Goal: Communication & Community: Answer question/provide support

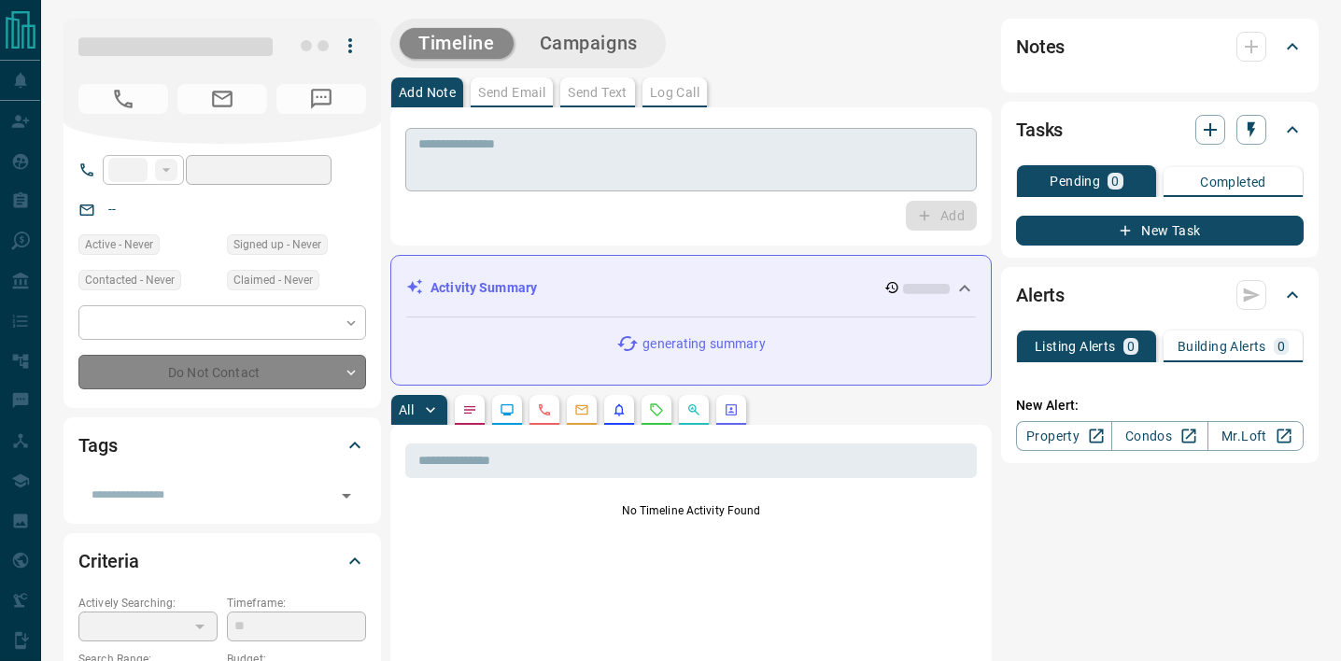
type input "**"
type input "**********"
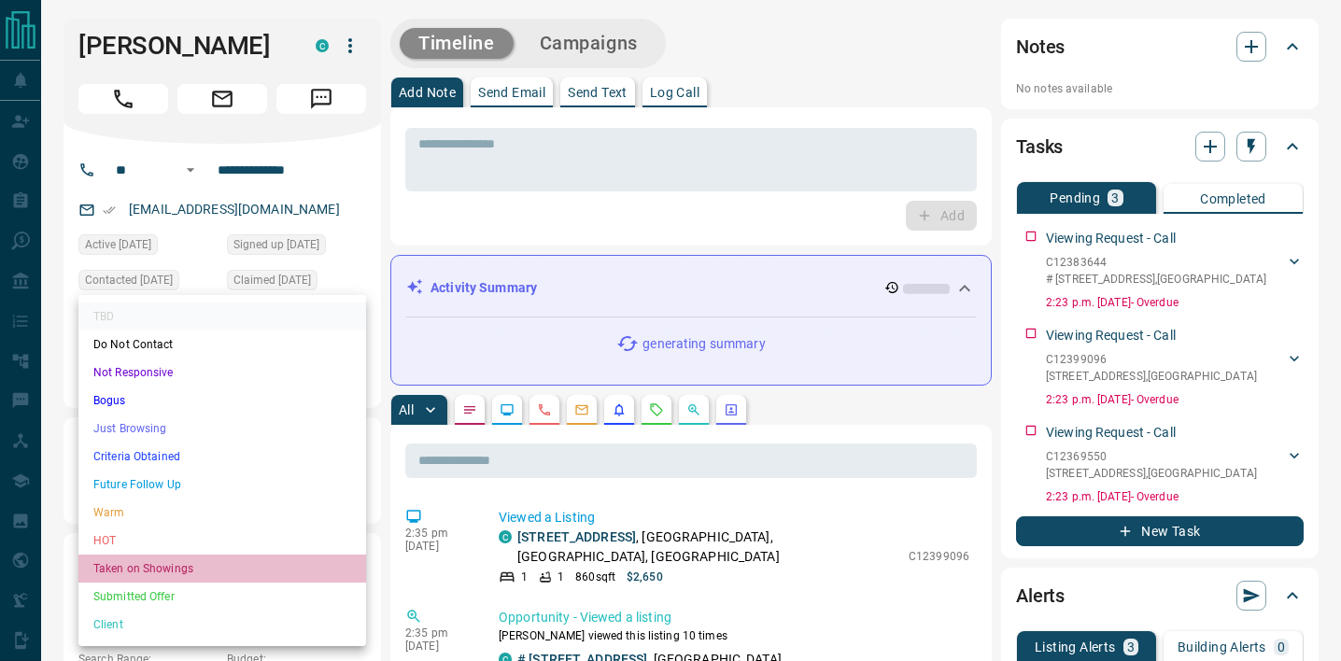
click at [290, 565] on li "Taken on Showings" at bounding box center [222, 569] width 288 height 28
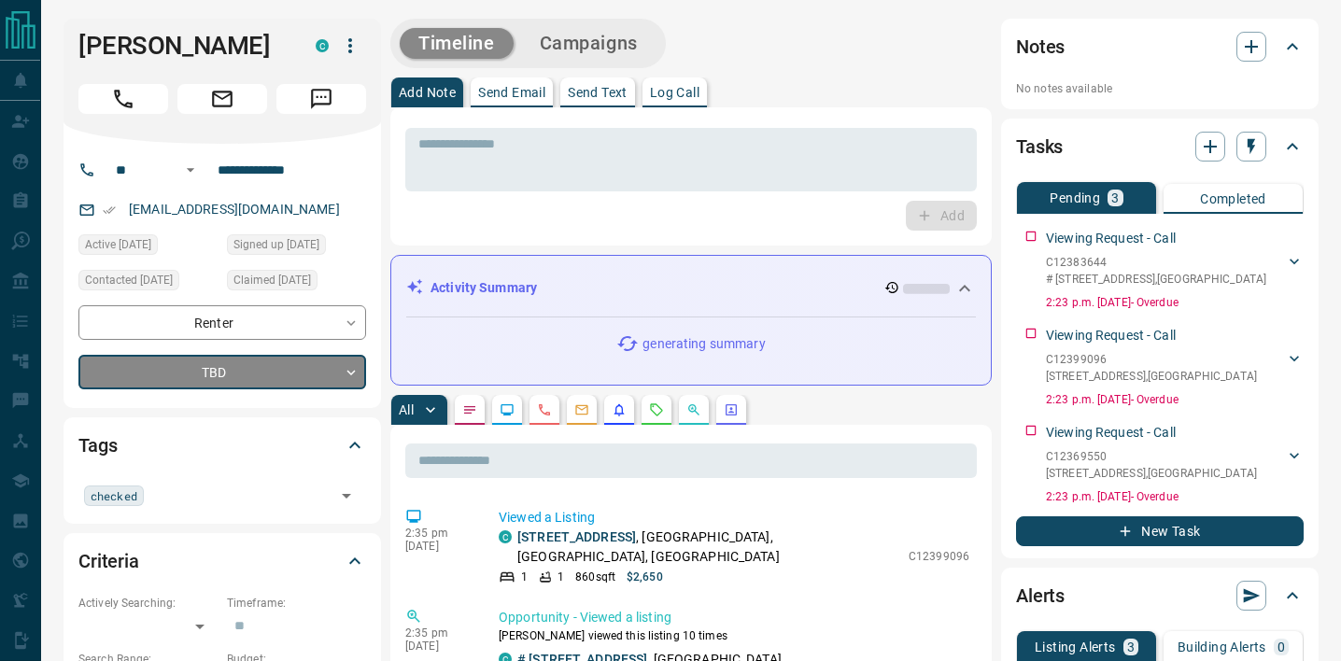
type input "*"
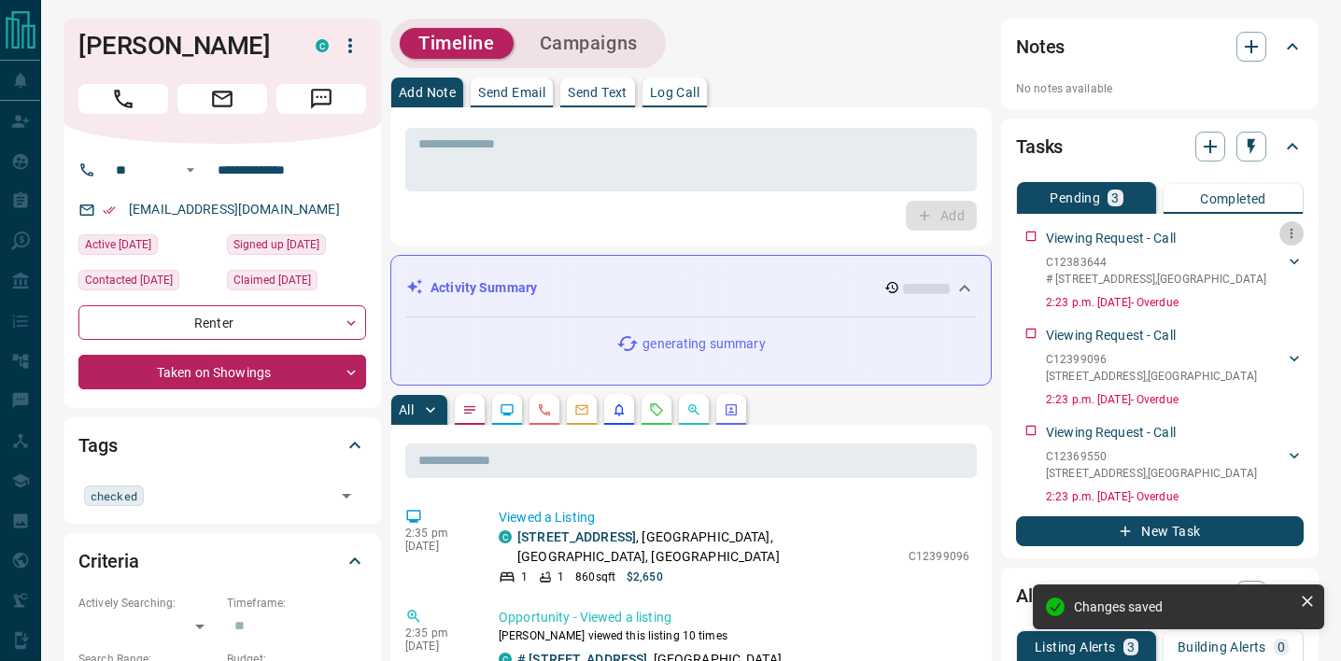
click at [1296, 230] on icon "button" at bounding box center [1291, 233] width 15 height 15
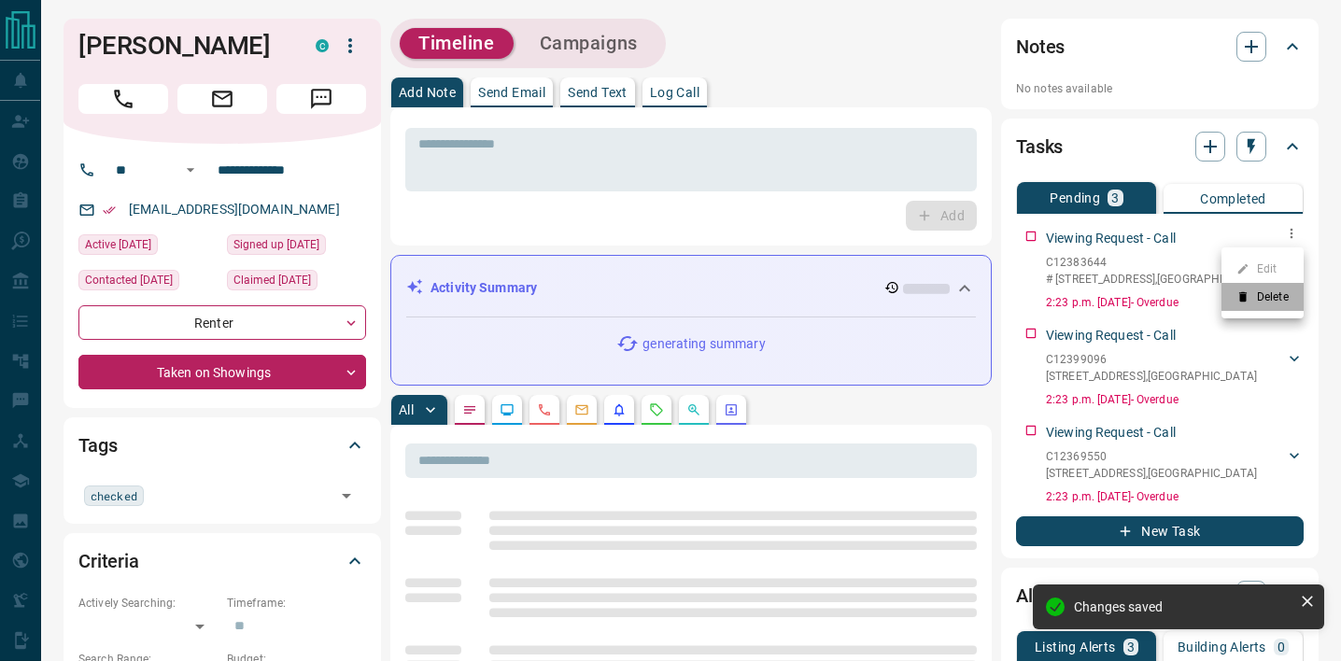
click at [1271, 297] on li "Delete" at bounding box center [1262, 297] width 82 height 28
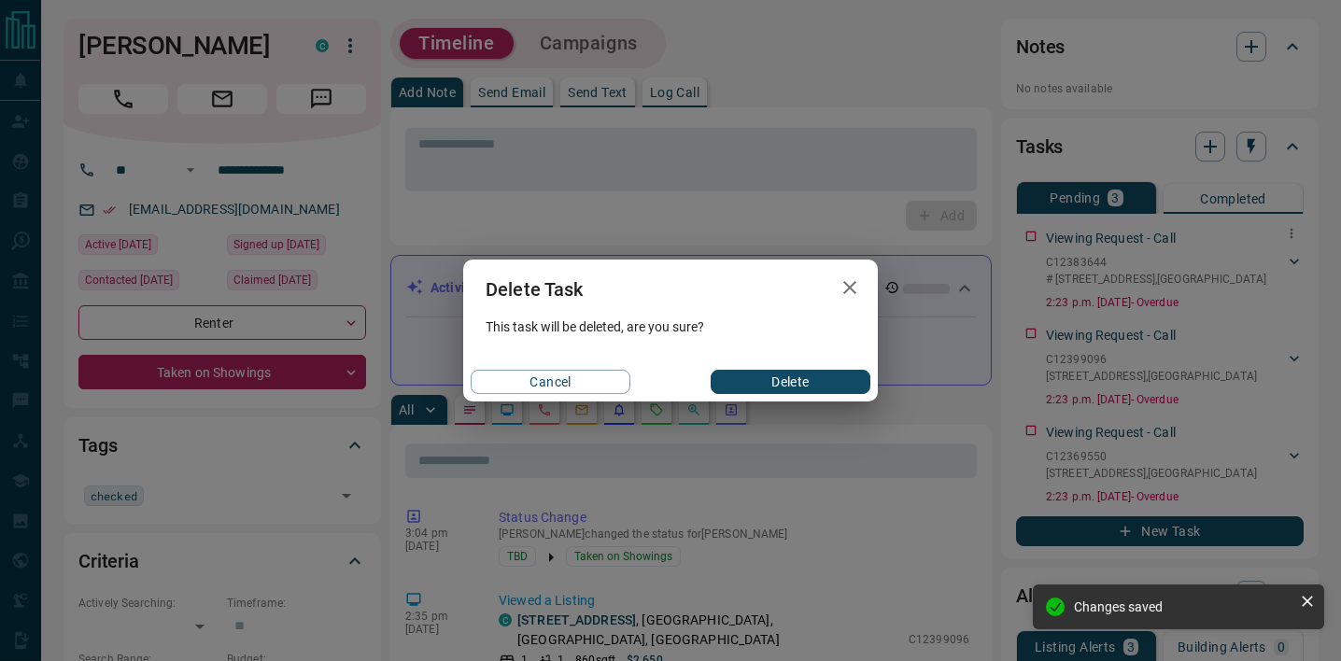
click at [820, 387] on button "Delete" at bounding box center [791, 382] width 160 height 24
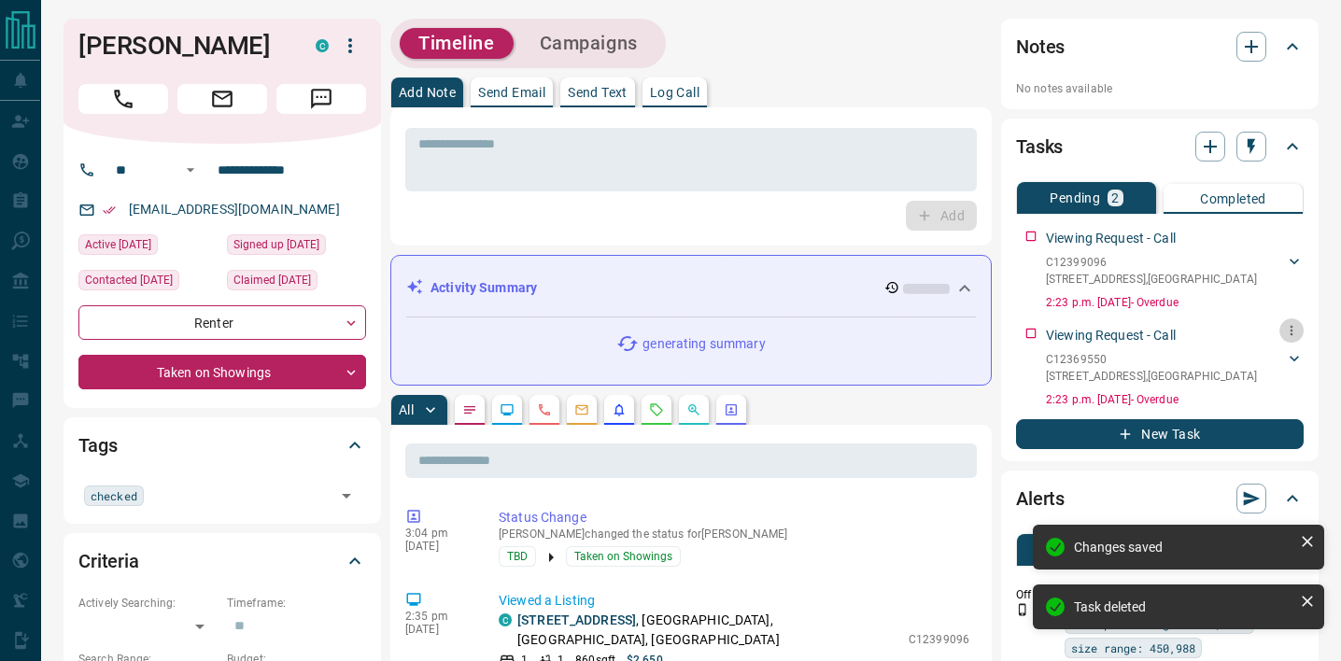
click at [1293, 328] on icon "button" at bounding box center [1291, 330] width 15 height 15
click at [1247, 401] on li "Delete" at bounding box center [1262, 394] width 82 height 28
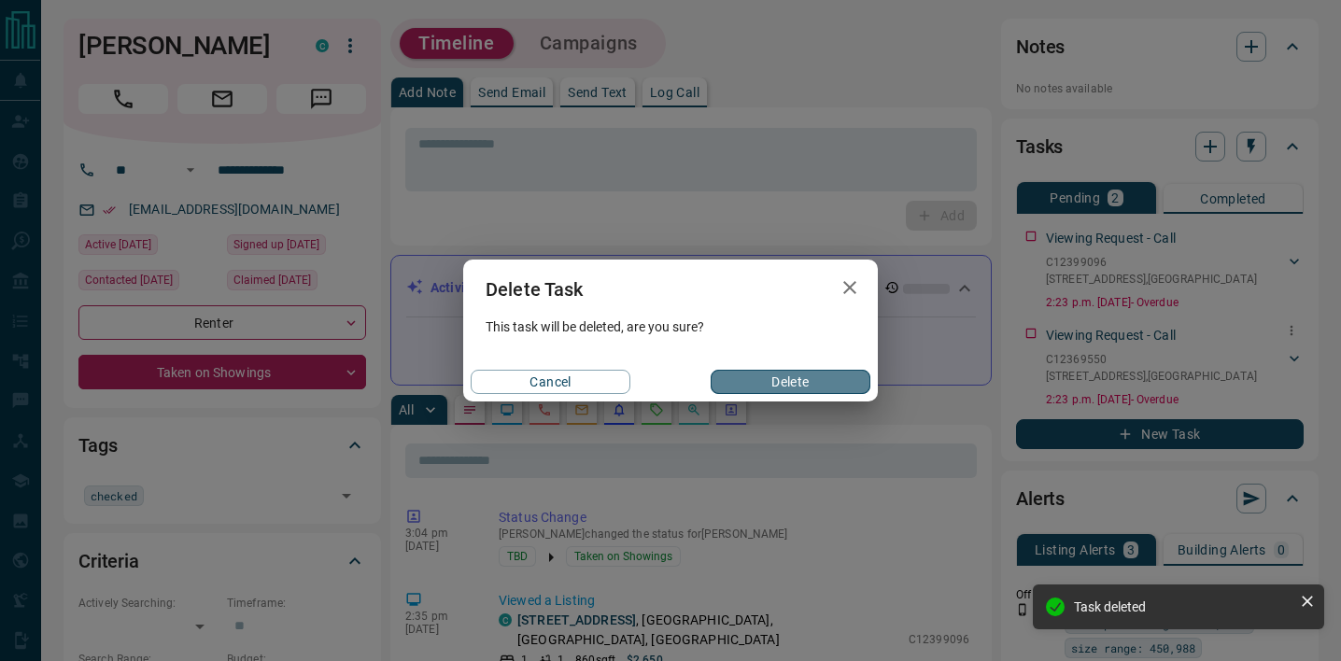
click at [788, 381] on button "Delete" at bounding box center [791, 382] width 160 height 24
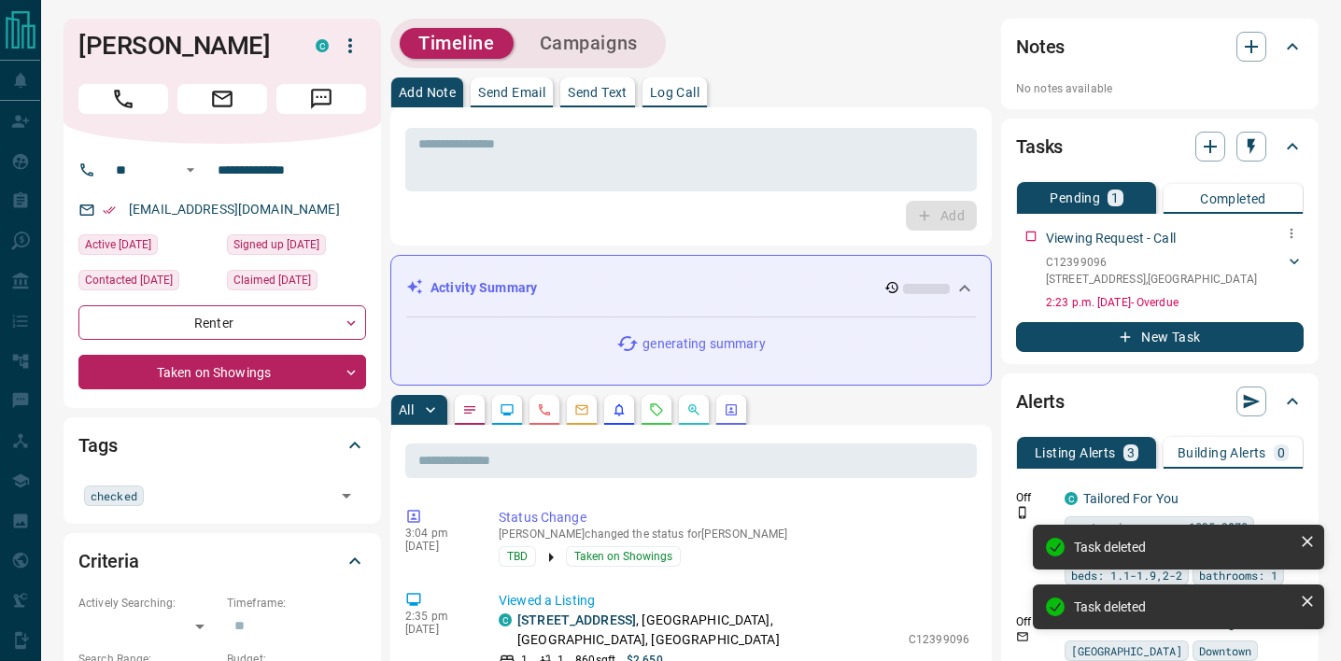
click at [1286, 227] on icon "button" at bounding box center [1291, 233] width 15 height 15
click at [1279, 290] on li "Delete" at bounding box center [1262, 297] width 82 height 28
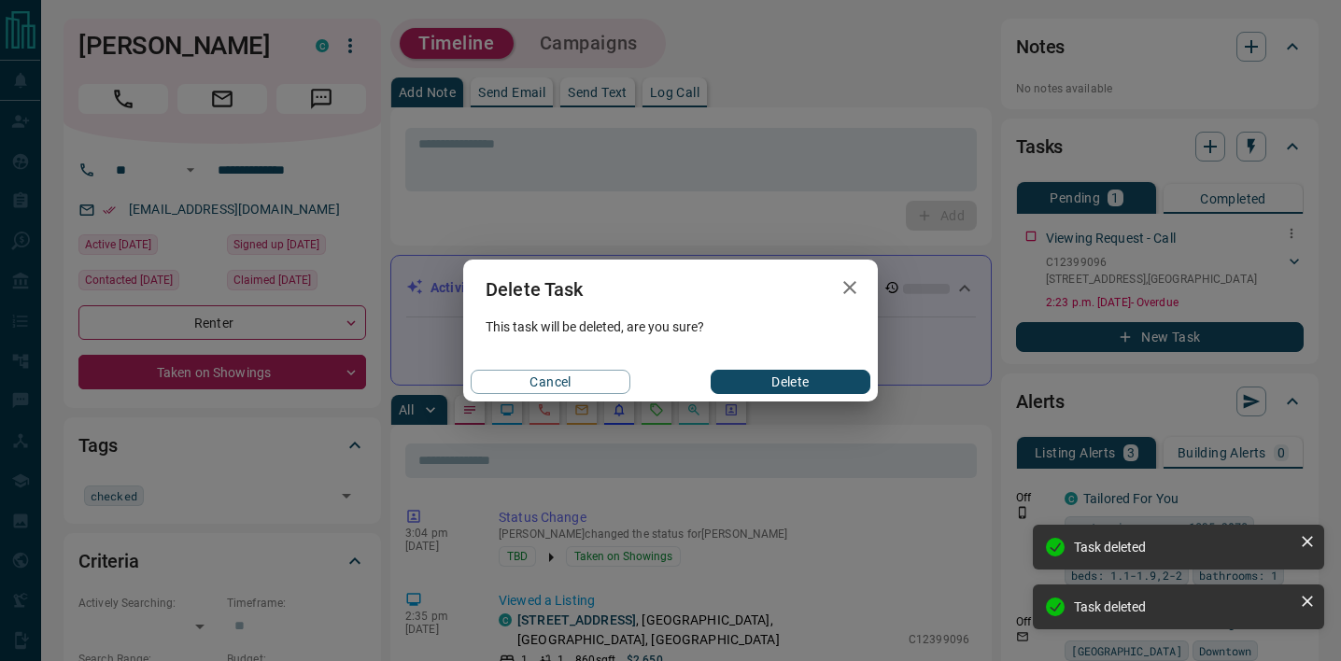
click at [748, 384] on button "Delete" at bounding box center [791, 382] width 160 height 24
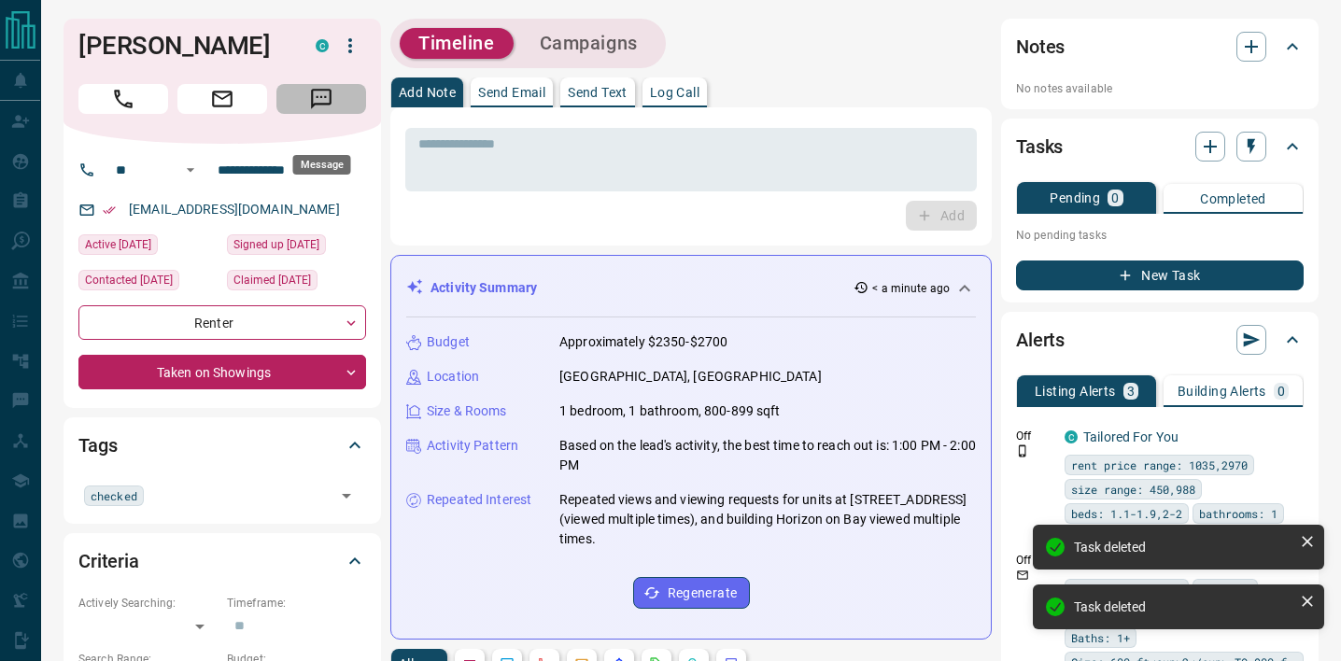
click at [290, 114] on button "Message" at bounding box center [321, 99] width 90 height 30
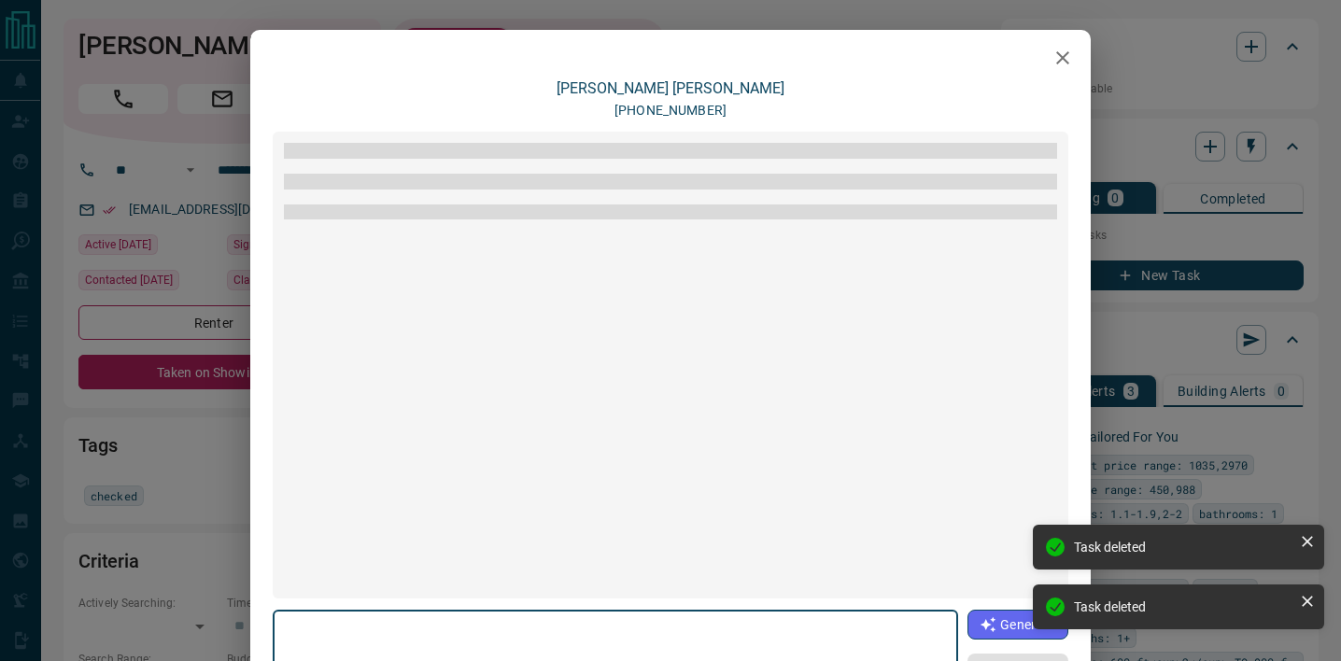
click at [574, 626] on textarea at bounding box center [615, 657] width 659 height 79
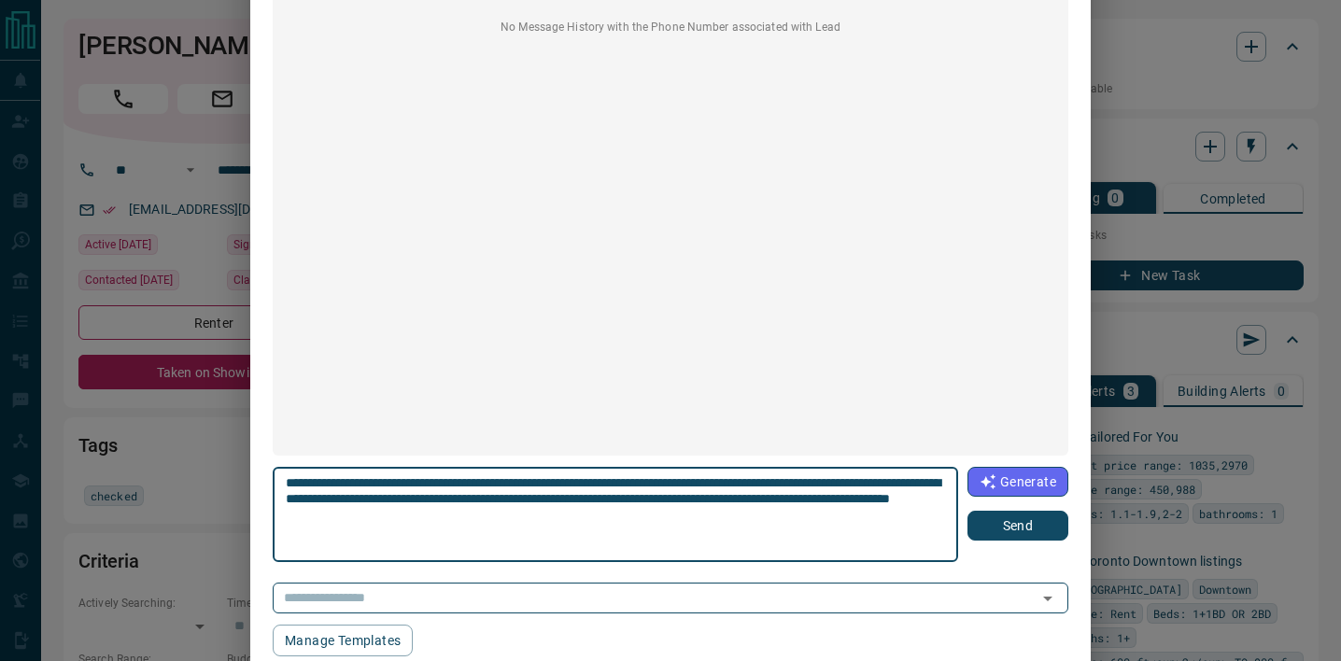
scroll to position [145, 0]
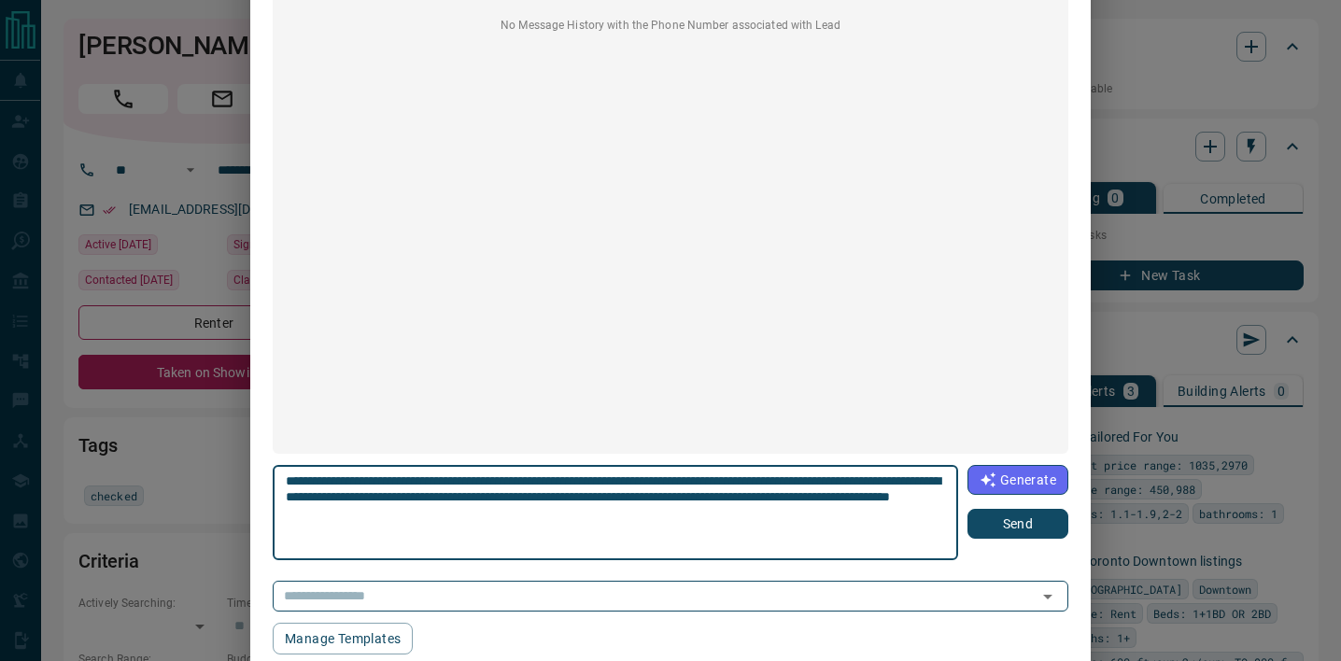
type textarea "**********"
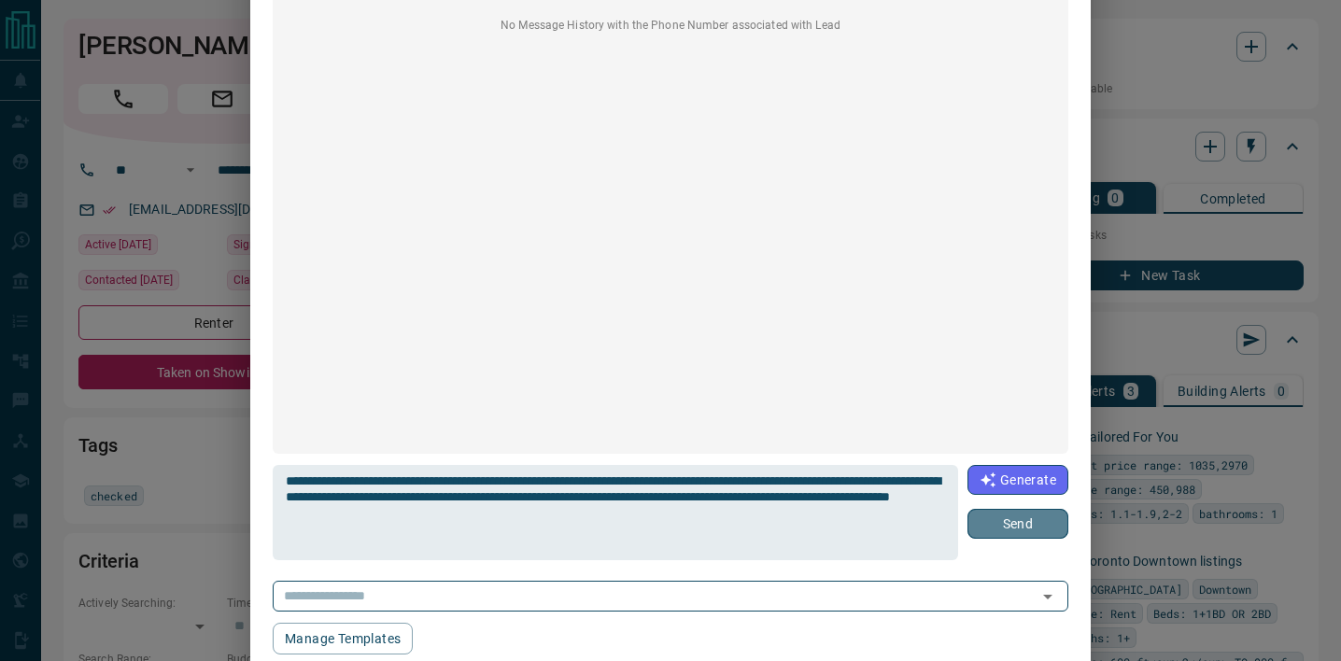
click at [1036, 521] on button "Send" at bounding box center [1017, 524] width 101 height 30
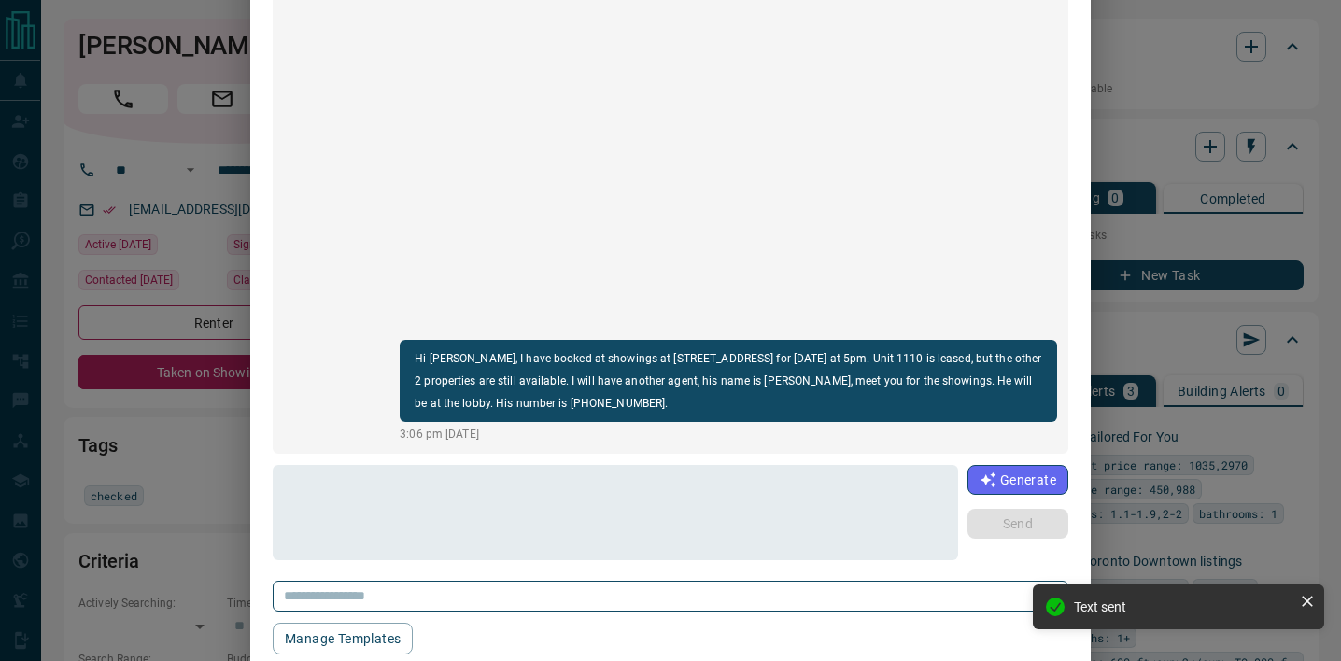
click at [196, 251] on div "[PERSON_NAME] [PHONE_NUMBER] Hi [PERSON_NAME], I have booked at showings at [ST…" at bounding box center [670, 330] width 1341 height 661
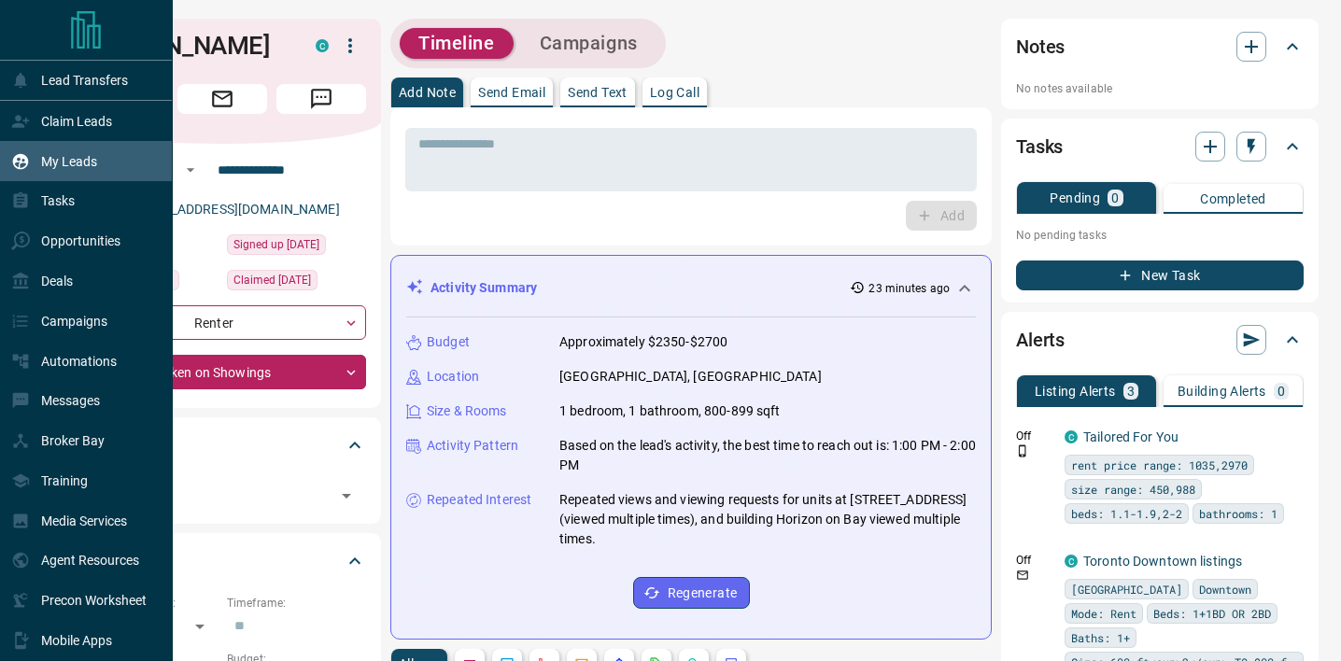
click at [80, 148] on div "My Leads" at bounding box center [54, 161] width 86 height 31
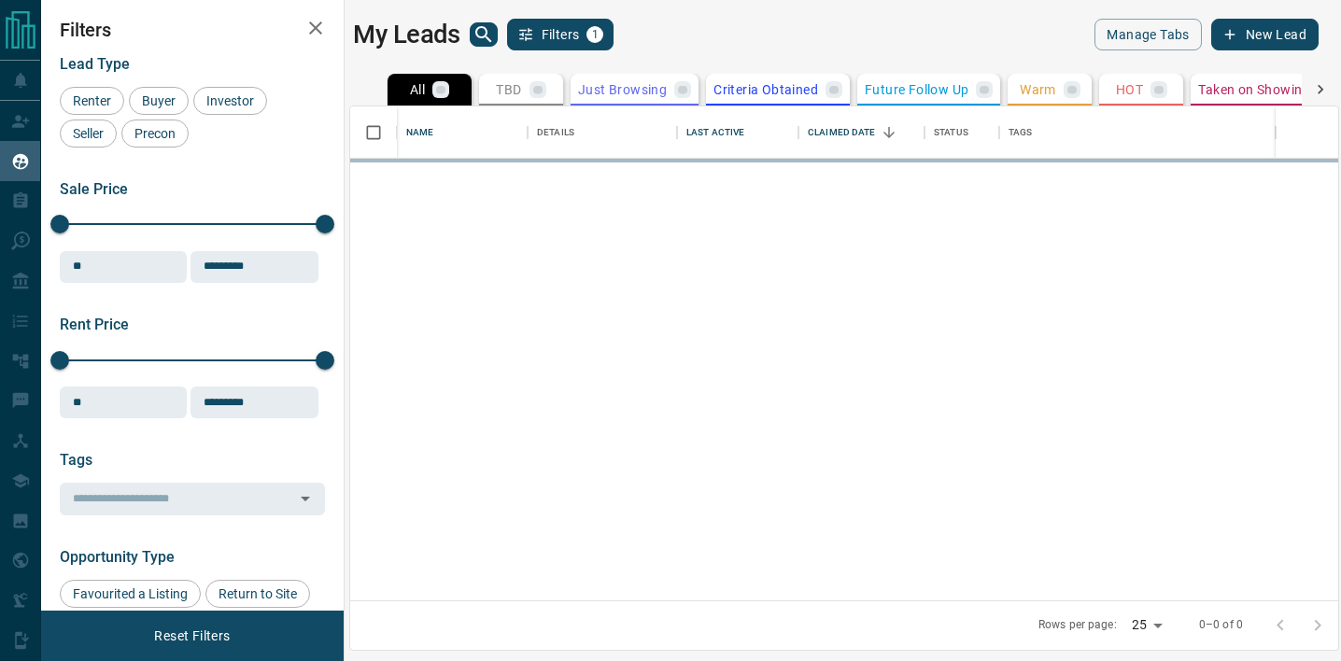
scroll to position [494, 988]
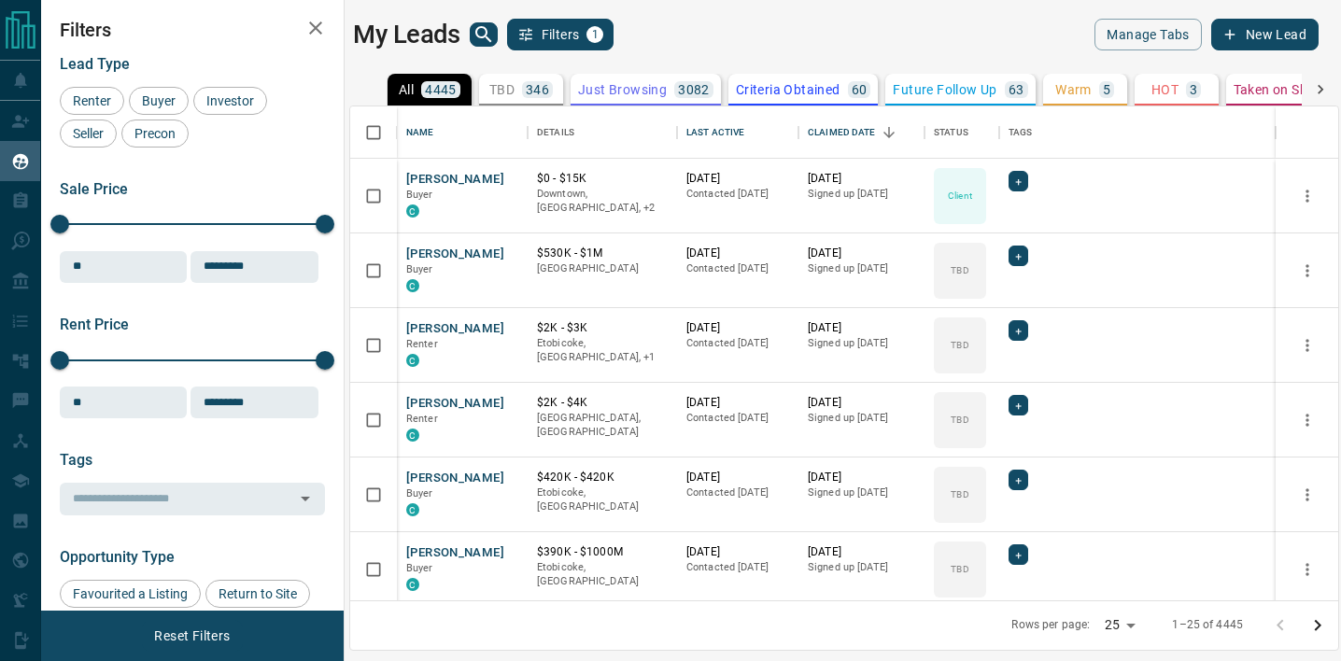
click at [487, 35] on icon "search button" at bounding box center [483, 34] width 22 height 22
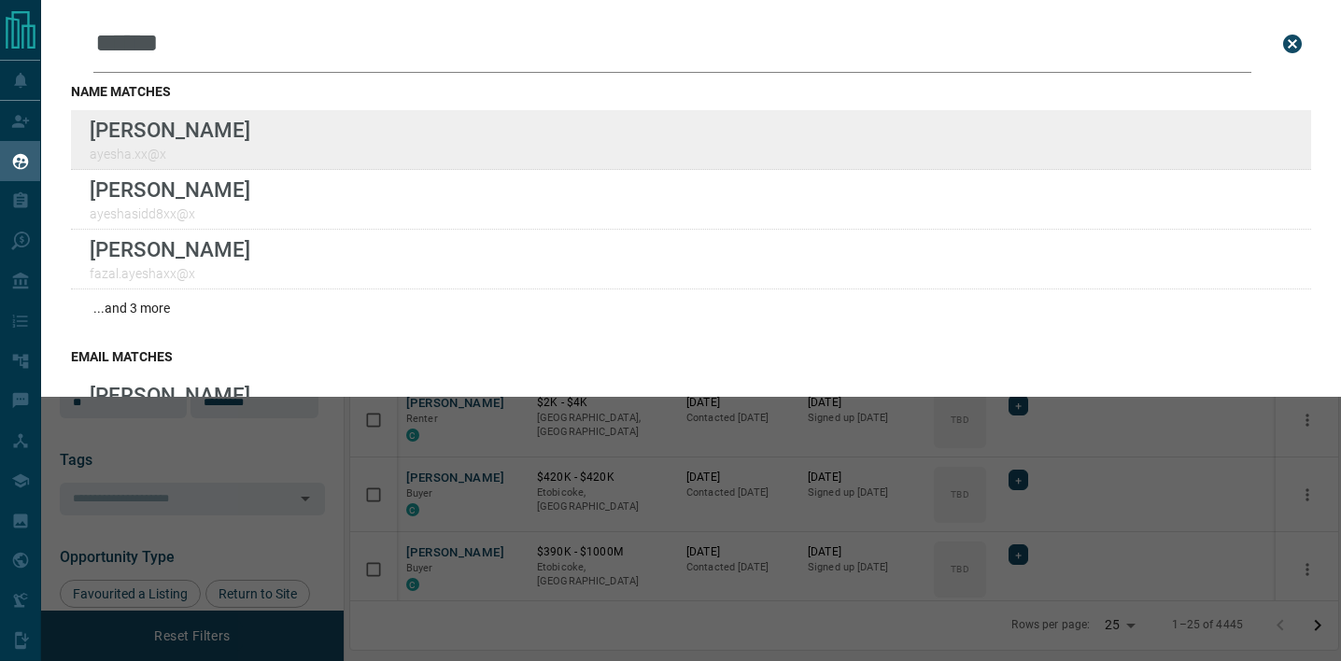
type input "******"
click at [0, 0] on div "Lead Transfers Claim Leads My Leads Tasks Opportunities Deals Campaigns Automat…" at bounding box center [670, 319] width 1341 height 638
